Goal: Information Seeking & Learning: Learn about a topic

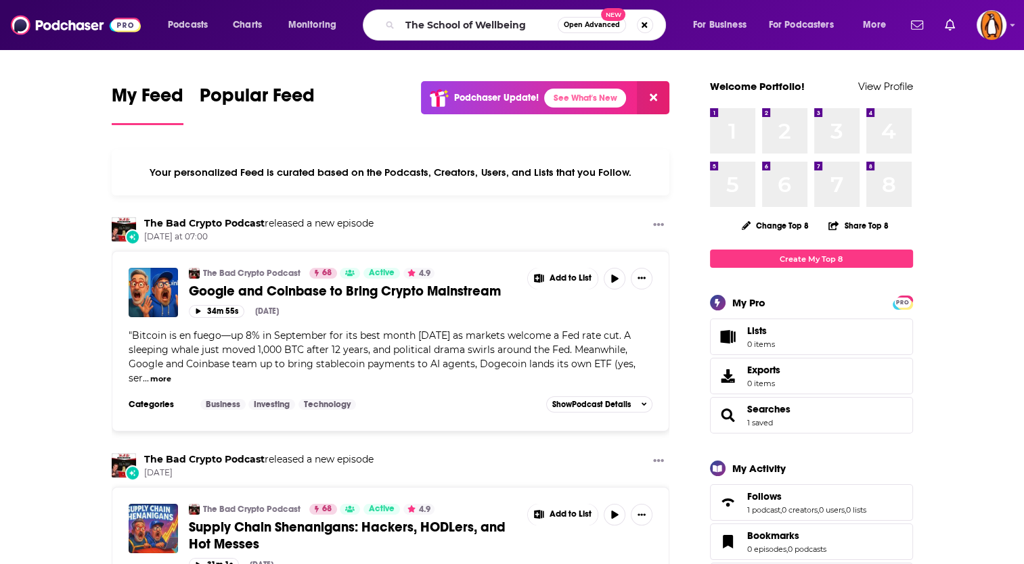
type input "The School of Wellbeing"
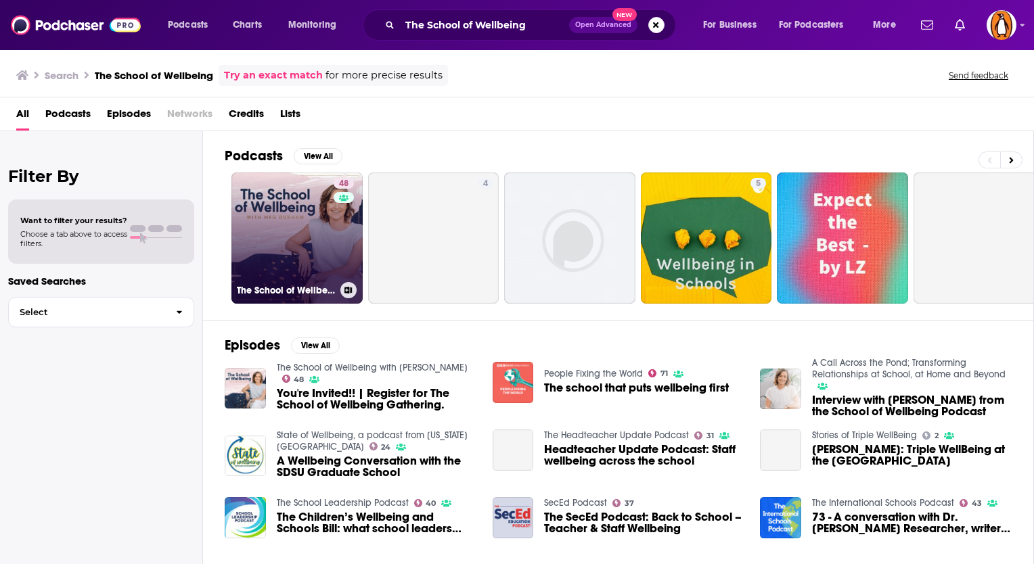
click at [287, 244] on link "48 The School of Wellbeing with [PERSON_NAME]" at bounding box center [296, 238] width 131 height 131
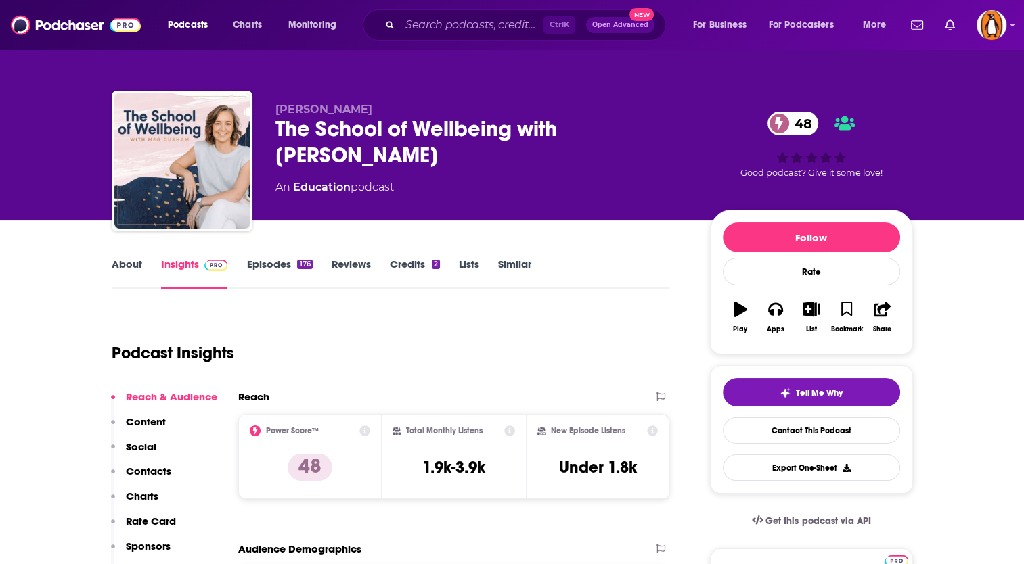
scroll to position [112, 0]
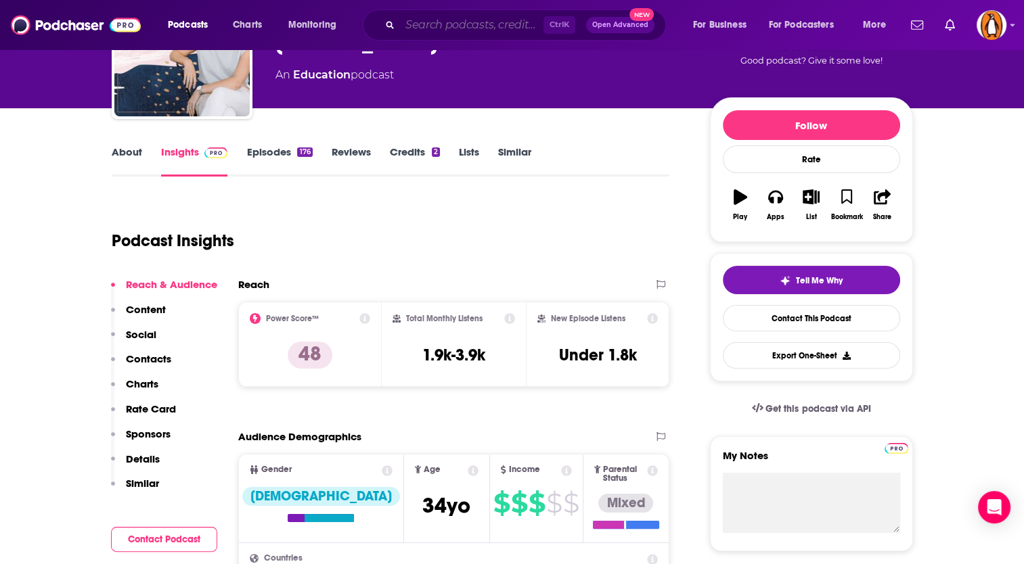
click at [414, 23] on input "Search podcasts, credits, & more..." at bounding box center [471, 25] width 143 height 22
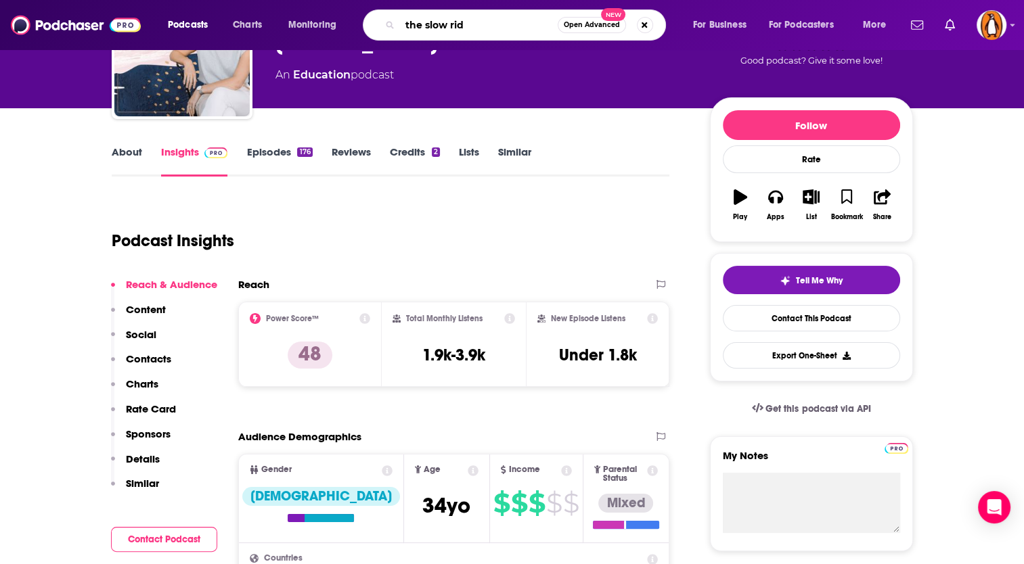
type input "the slow ride"
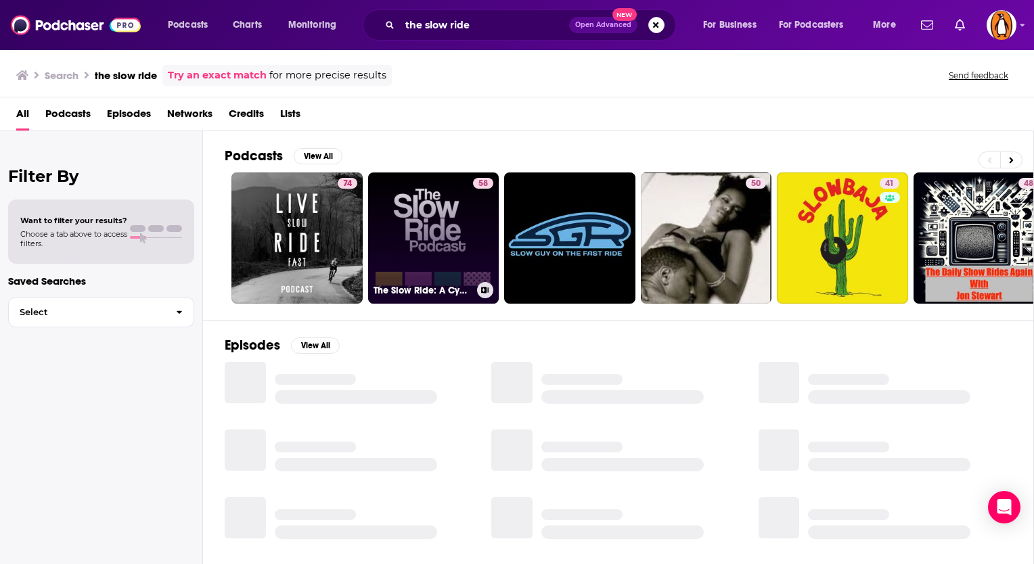
click at [422, 205] on link "58 The Slow Ride: A Cycling Podcast" at bounding box center [433, 238] width 131 height 131
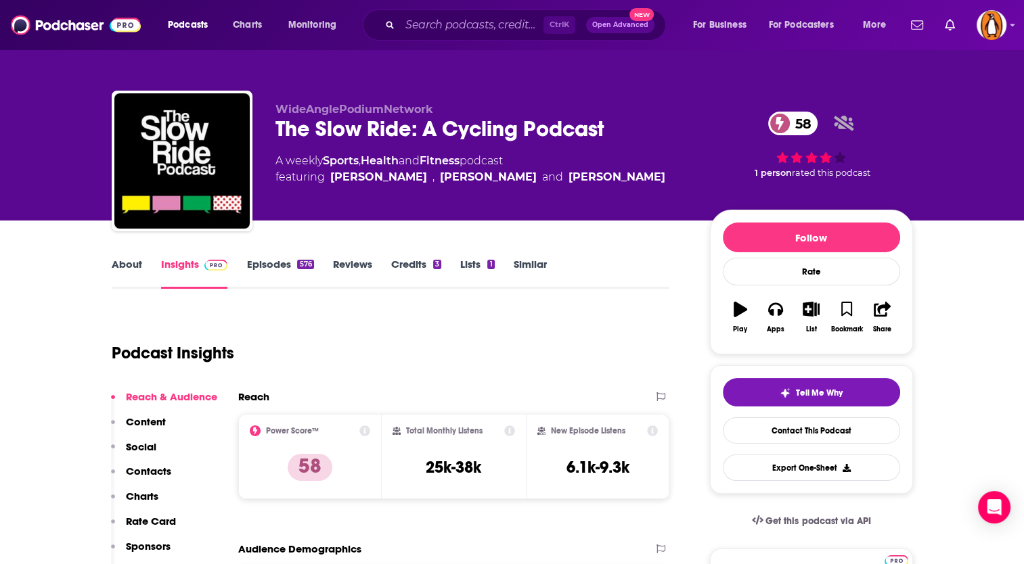
click at [137, 269] on link "About" at bounding box center [127, 273] width 30 height 31
